Goal: Information Seeking & Learning: Learn about a topic

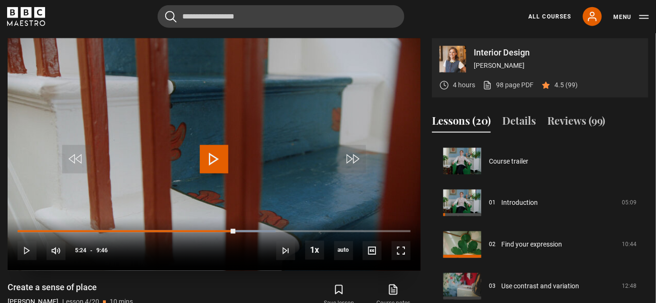
scroll to position [125, 0]
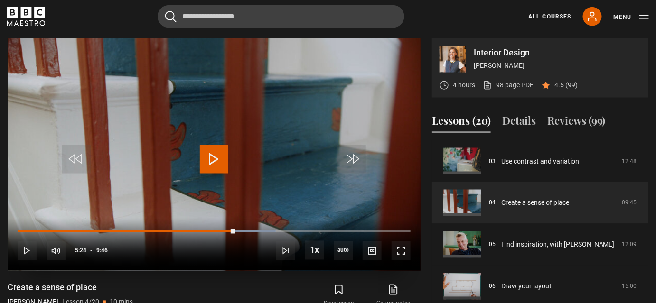
click at [219, 157] on span "Video Player" at bounding box center [214, 159] width 28 height 28
click at [395, 249] on span "Video Player" at bounding box center [400, 250] width 19 height 19
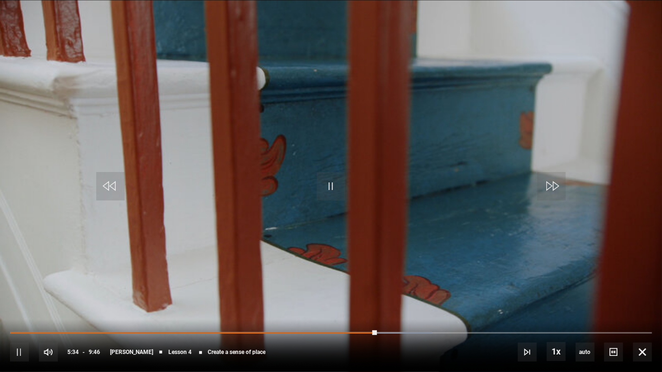
click at [305, 303] on div "10s Skip Back 10 seconds Pause 10s Skip Forward 10 seconds Loaded : 65.70% 9:24…" at bounding box center [331, 346] width 662 height 53
drag, startPoint x: 377, startPoint y: 332, endPoint x: 282, endPoint y: 326, distance: 95.1
click at [282, 303] on div "10s Skip Back 10 seconds Play 10s Skip Forward 10 seconds Loaded : 0.00% 5:32 5…" at bounding box center [331, 346] width 662 height 53
drag, startPoint x: 372, startPoint y: 330, endPoint x: 333, endPoint y: 327, distance: 39.9
click at [333, 303] on div "10s Skip Back 10 seconds Pause 10s Skip Forward 10 seconds Loaded : 0.00% 4:39 …" at bounding box center [331, 346] width 662 height 53
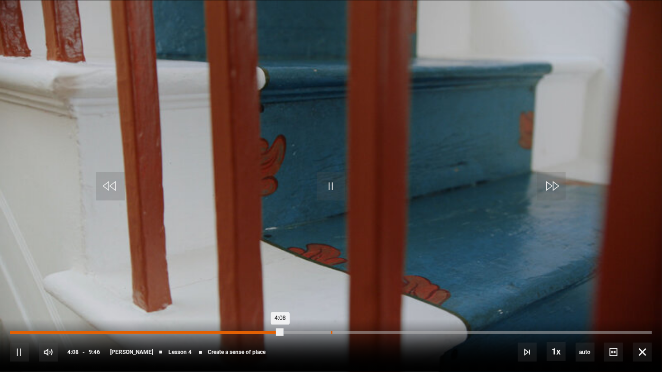
click at [331, 303] on div "Loaded : 42.66% 4:52 4:08" at bounding box center [331, 333] width 642 height 3
click at [306, 303] on div "Loaded : 52.05% 4:29 4:54" at bounding box center [331, 333] width 642 height 3
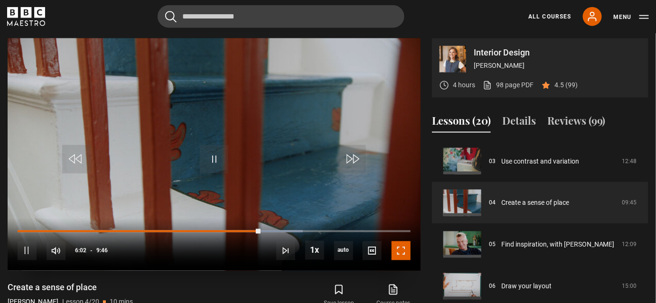
click at [405, 256] on span "Video Player" at bounding box center [400, 250] width 19 height 19
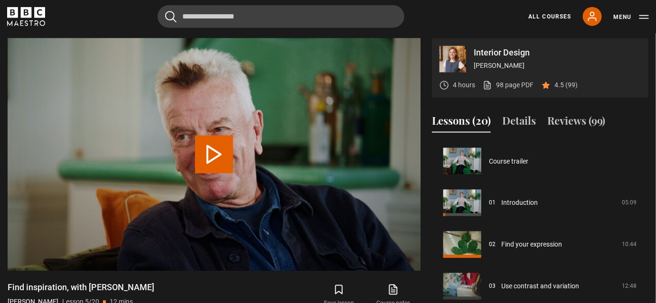
scroll to position [167, 0]
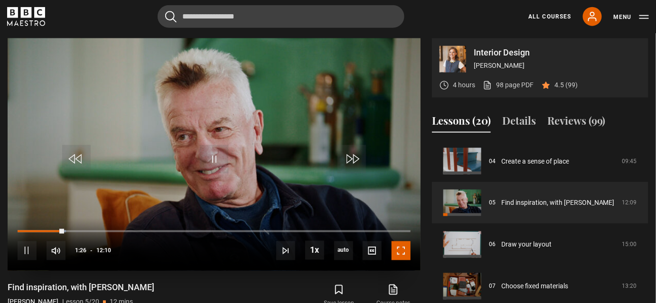
click at [402, 249] on span "Video Player" at bounding box center [400, 250] width 19 height 19
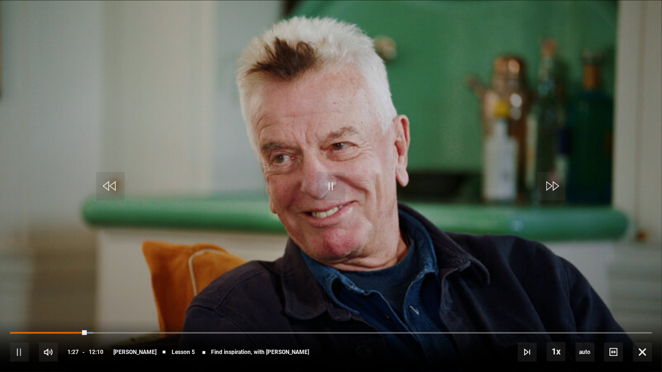
click at [402, 302] on video "Video Player" at bounding box center [331, 186] width 662 height 372
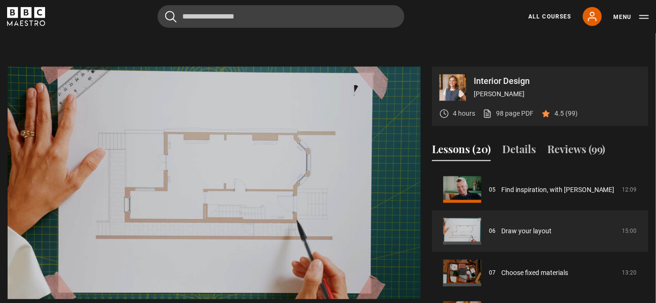
scroll to position [395, 0]
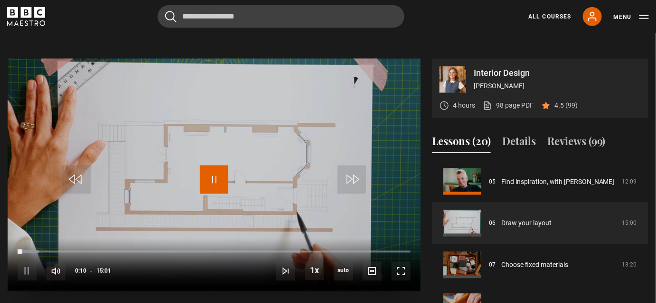
click at [215, 179] on span "Video Player" at bounding box center [214, 180] width 28 height 28
click at [217, 184] on span "Video Player" at bounding box center [214, 180] width 28 height 28
click at [217, 182] on span "Video Player" at bounding box center [214, 180] width 28 height 28
click at [405, 275] on span "Video Player" at bounding box center [400, 271] width 19 height 19
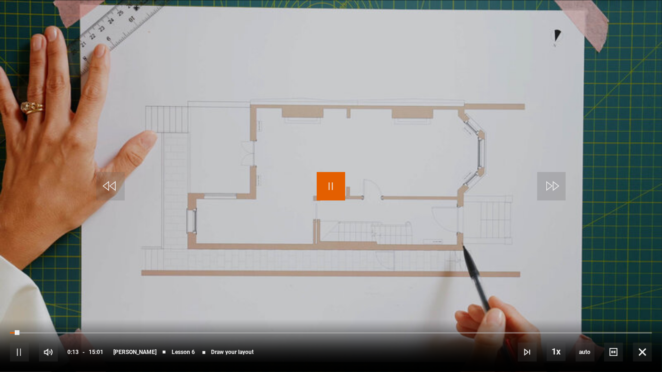
click at [330, 185] on span "Video Player" at bounding box center [331, 186] width 28 height 28
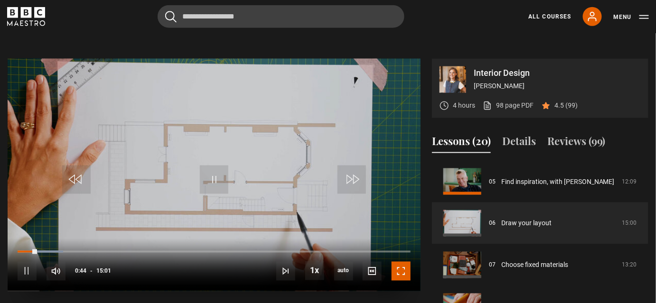
click at [404, 270] on span "Video Player" at bounding box center [400, 271] width 19 height 19
